Goal: Navigation & Orientation: Find specific page/section

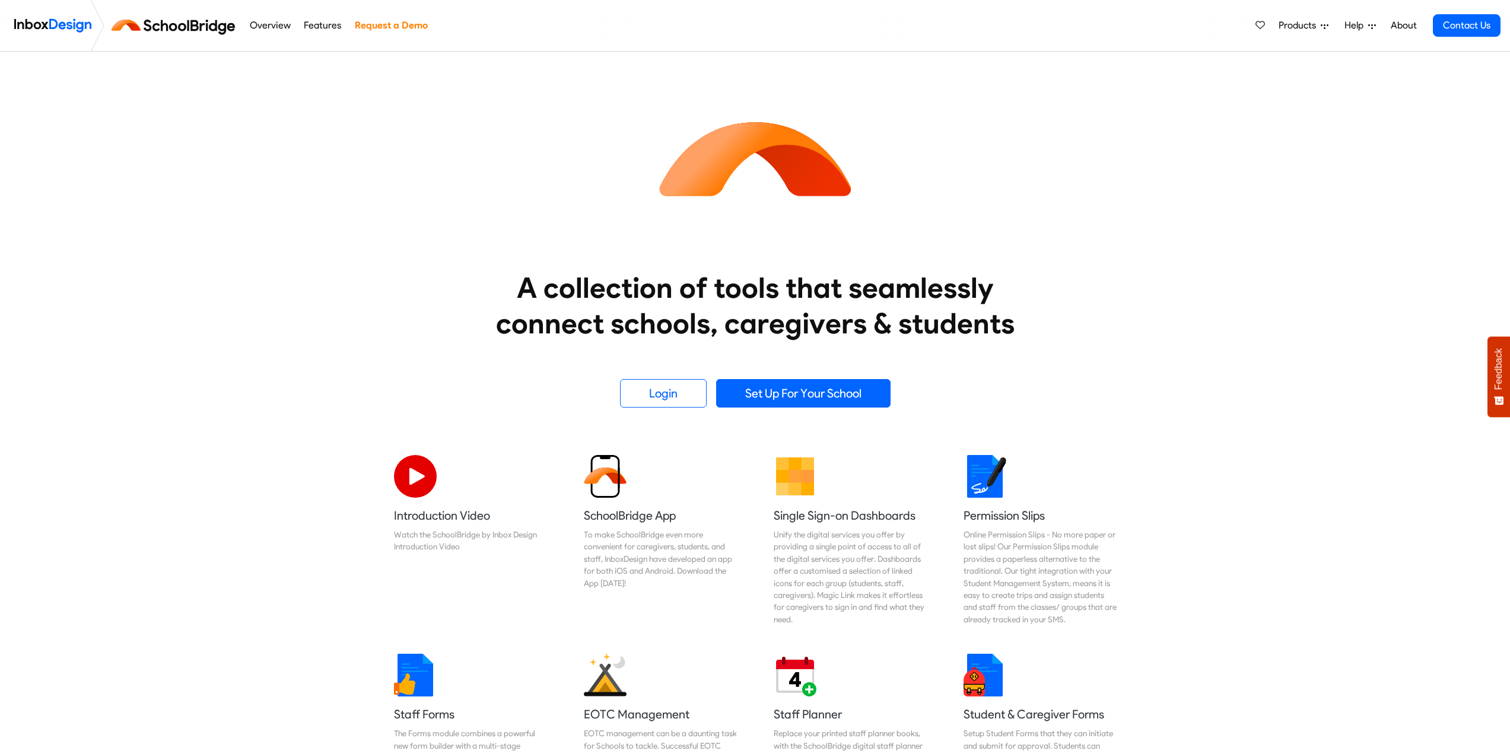
click at [267, 28] on link "Overview" at bounding box center [269, 26] width 47 height 24
click at [314, 25] on link "Features" at bounding box center [323, 26] width 44 height 24
